Goal: Information Seeking & Learning: Learn about a topic

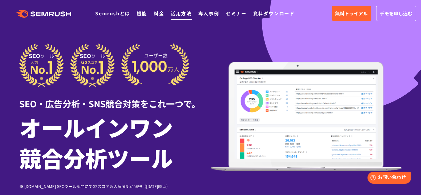
click at [174, 16] on link "活用方法" at bounding box center [181, 13] width 21 height 7
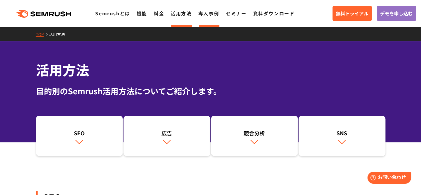
click at [204, 12] on link "導入事例" at bounding box center [208, 13] width 21 height 7
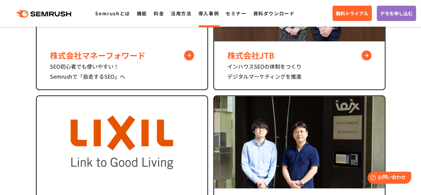
scroll to position [370, 0]
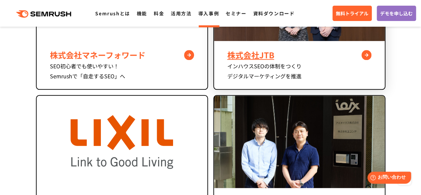
click at [238, 51] on div "株式会社JTB" at bounding box center [299, 55] width 144 height 12
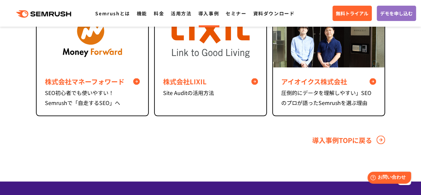
scroll to position [3100, 0]
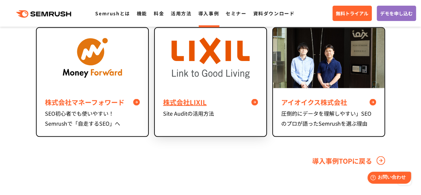
drag, startPoint x: 0, startPoint y: 0, endPoint x: 238, endPoint y: 51, distance: 243.7
click at [238, 51] on img at bounding box center [210, 57] width 78 height 41
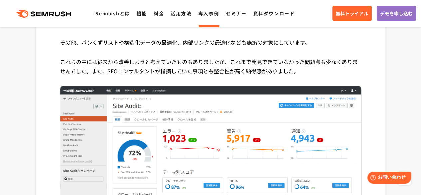
scroll to position [1124, 0]
